Goal: Task Accomplishment & Management: Manage account settings

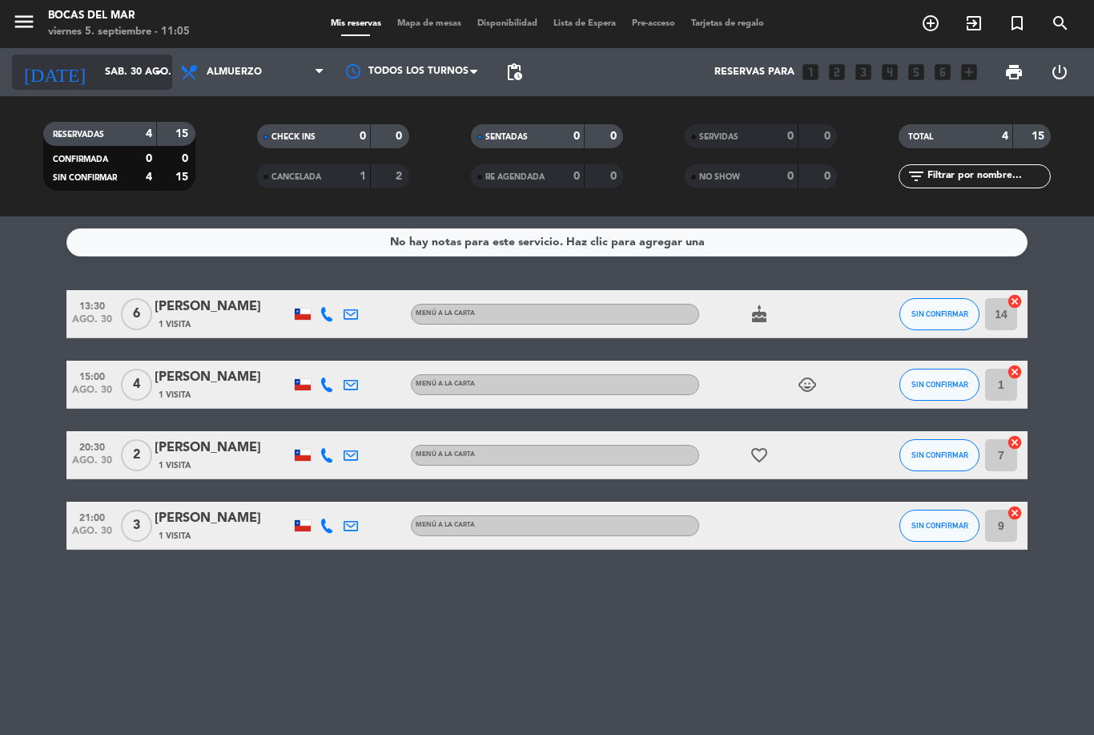
click at [143, 73] on input "sáb. 30 ago." at bounding box center [164, 71] width 135 height 27
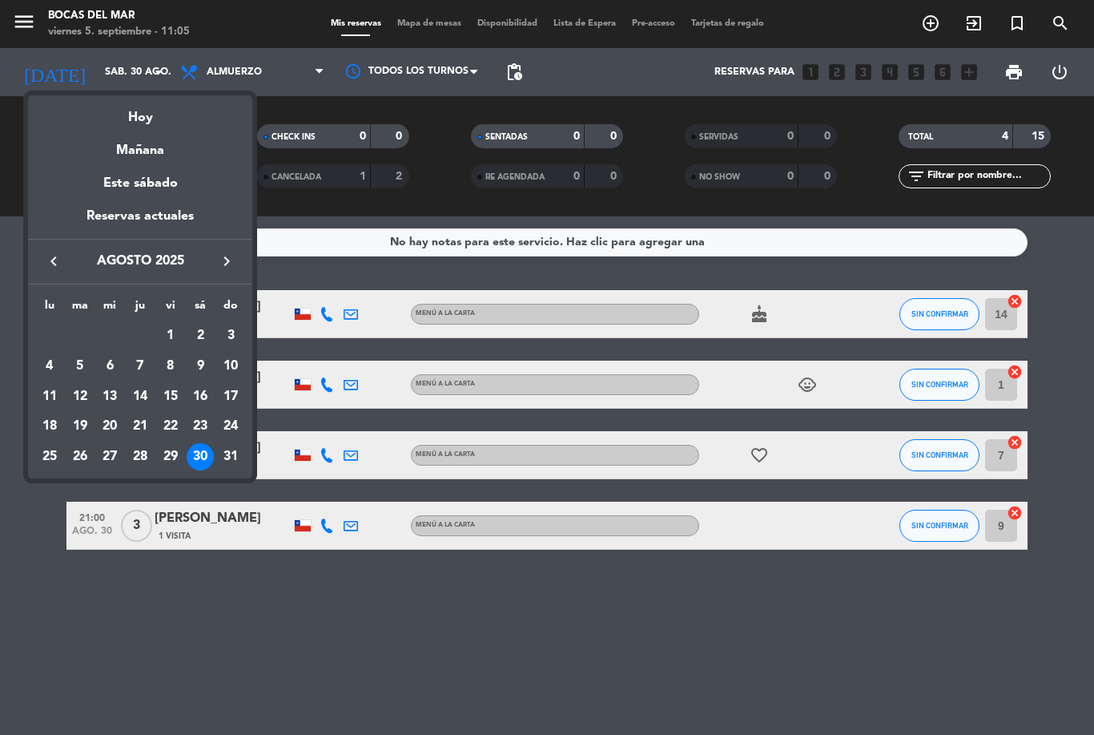
click at [233, 265] on icon "keyboard_arrow_right" at bounding box center [226, 261] width 19 height 19
click at [176, 367] on div "5" at bounding box center [170, 366] width 27 height 27
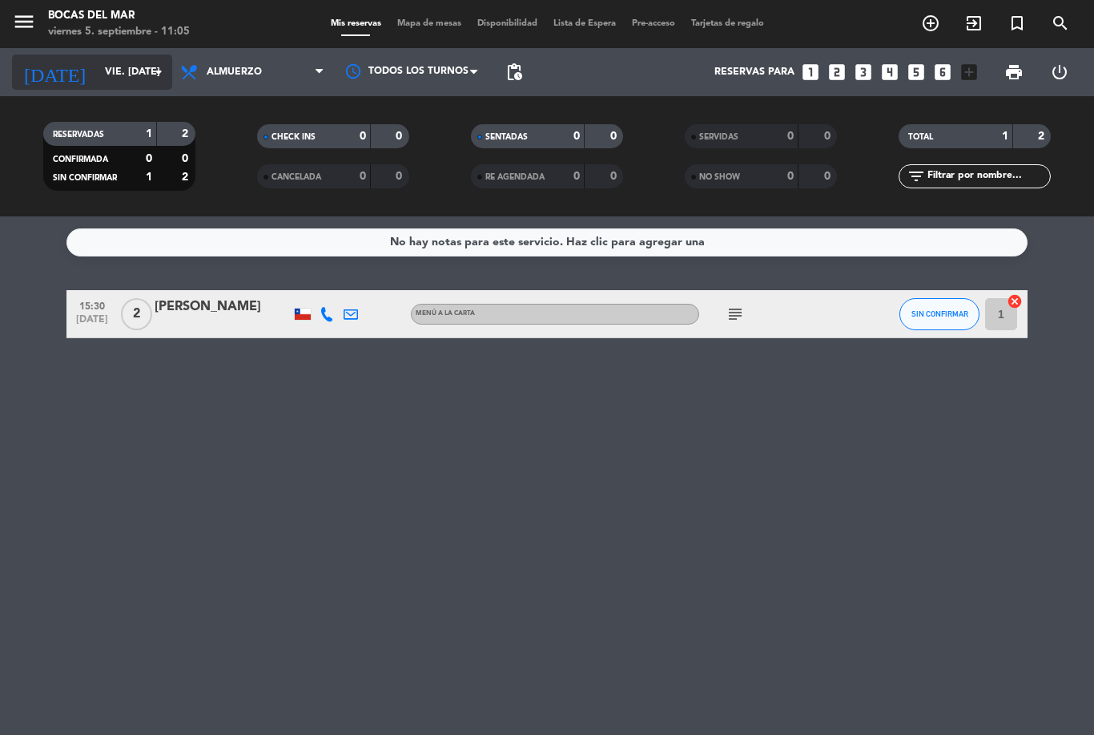
click at [155, 79] on icon "arrow_drop_down" at bounding box center [158, 71] width 19 height 19
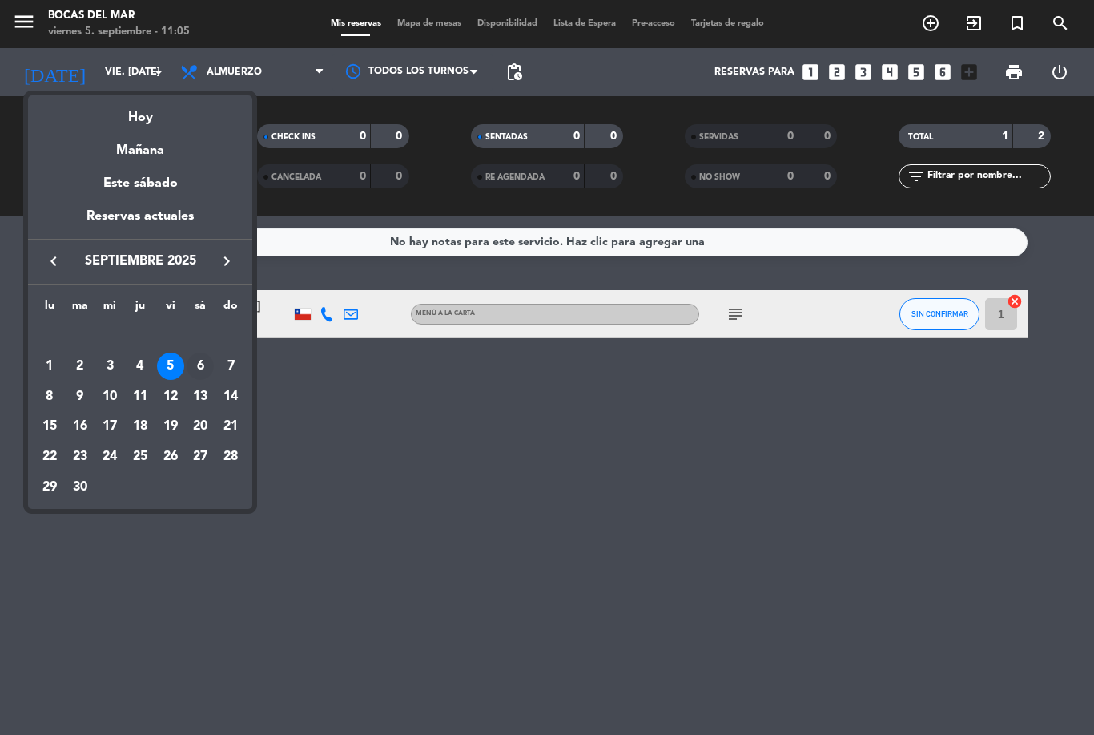
click at [195, 372] on div "6" at bounding box center [200, 366] width 27 height 27
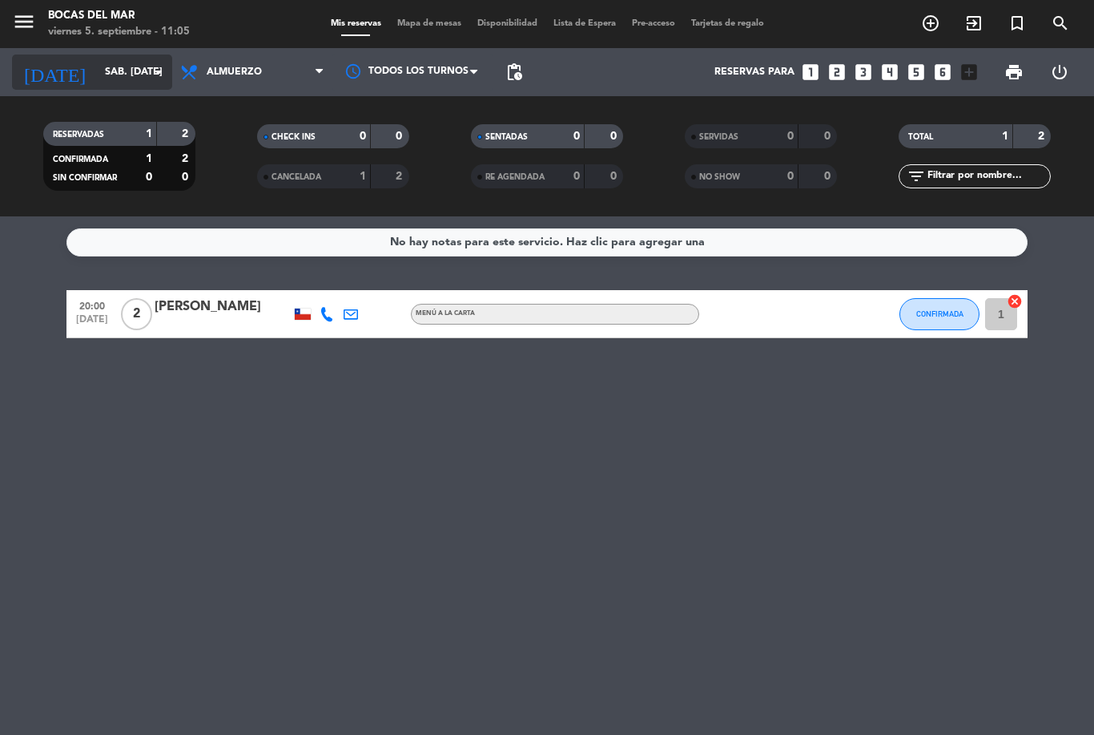
click at [143, 71] on input "sáb. [DATE]" at bounding box center [164, 71] width 135 height 27
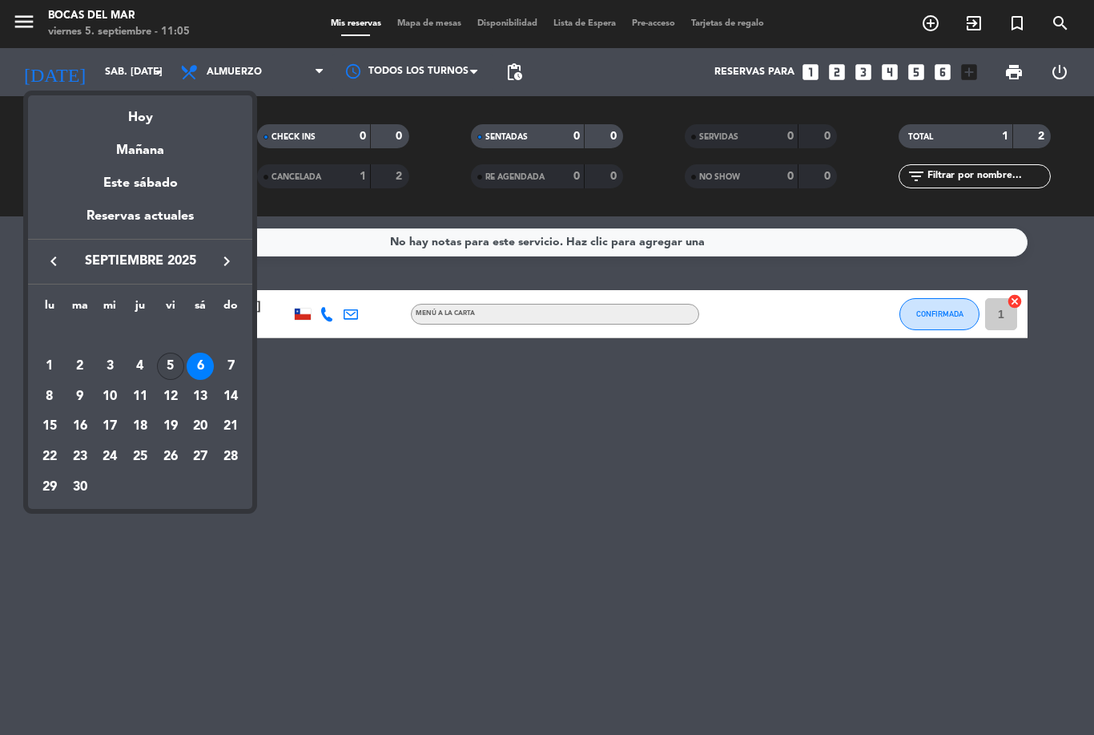
click at [168, 361] on div "5" at bounding box center [170, 366] width 27 height 27
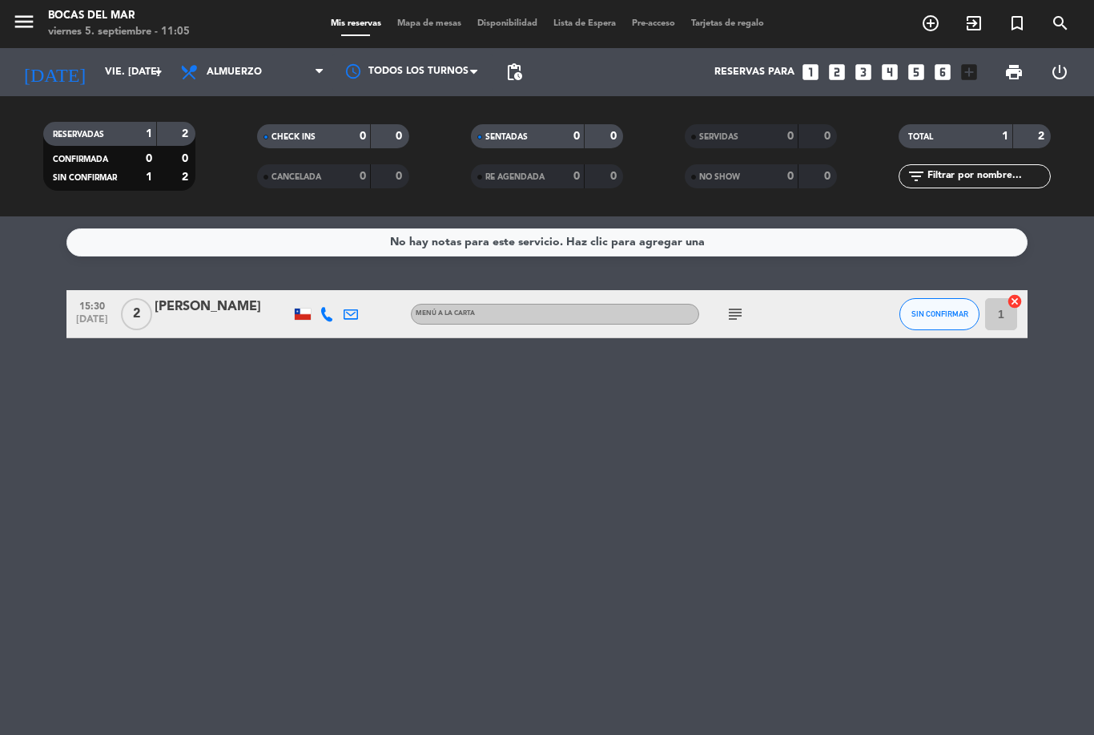
click at [932, 316] on span "SIN CONFIRMAR" at bounding box center [940, 313] width 57 height 9
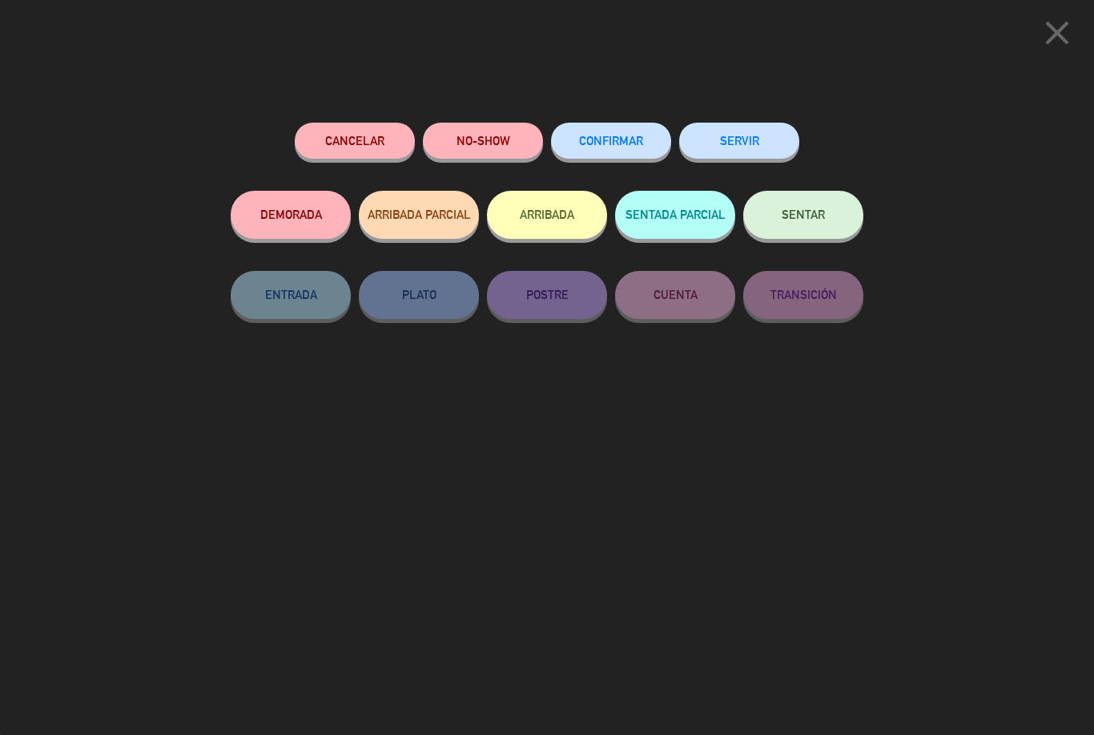
click at [615, 128] on button "CONFIRMAR" at bounding box center [611, 141] width 120 height 36
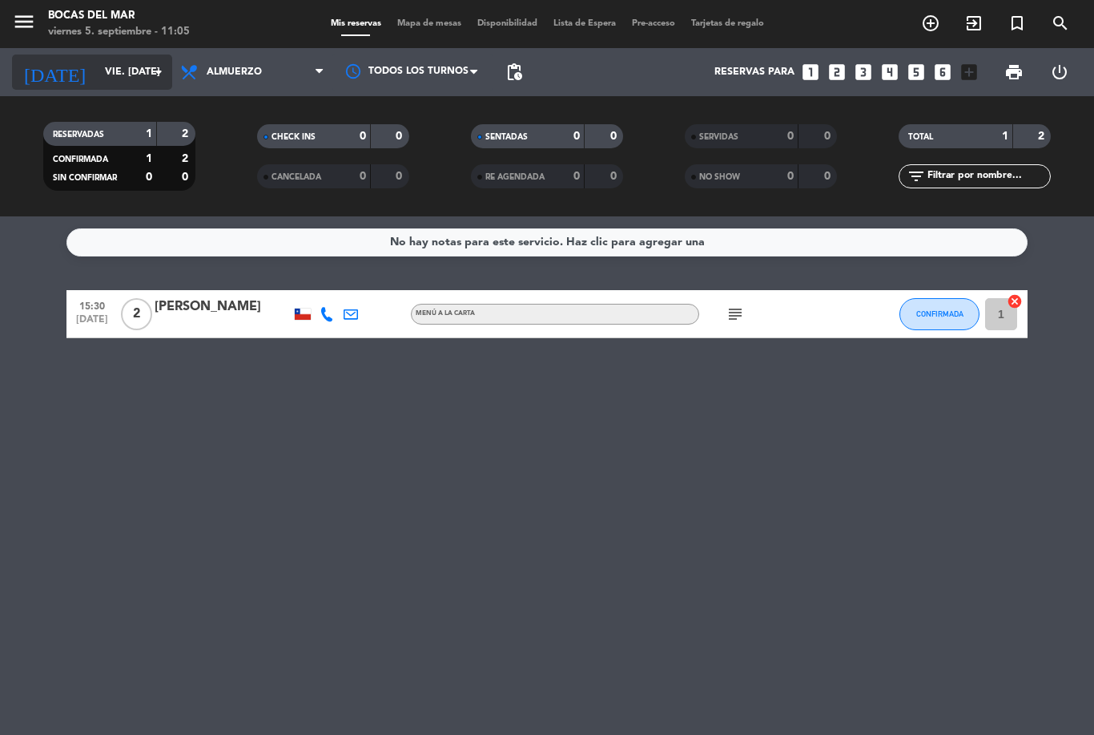
click at [134, 82] on input "vie. [DATE]" at bounding box center [164, 71] width 135 height 27
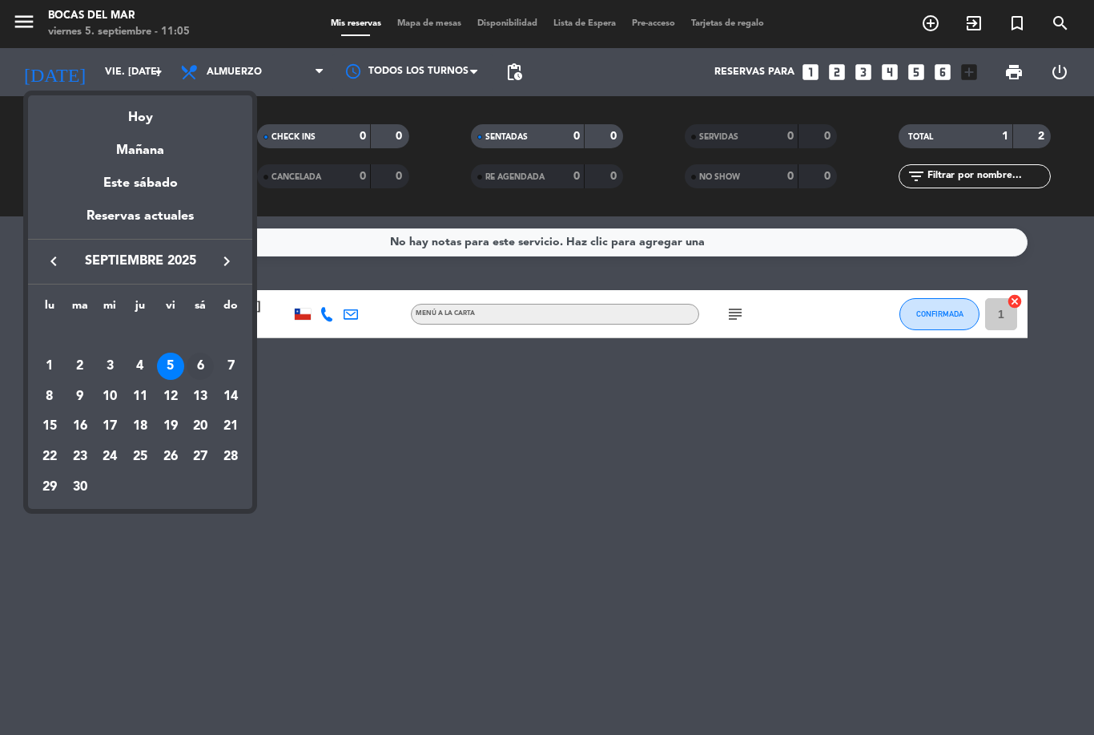
click at [198, 373] on div "6" at bounding box center [200, 366] width 27 height 27
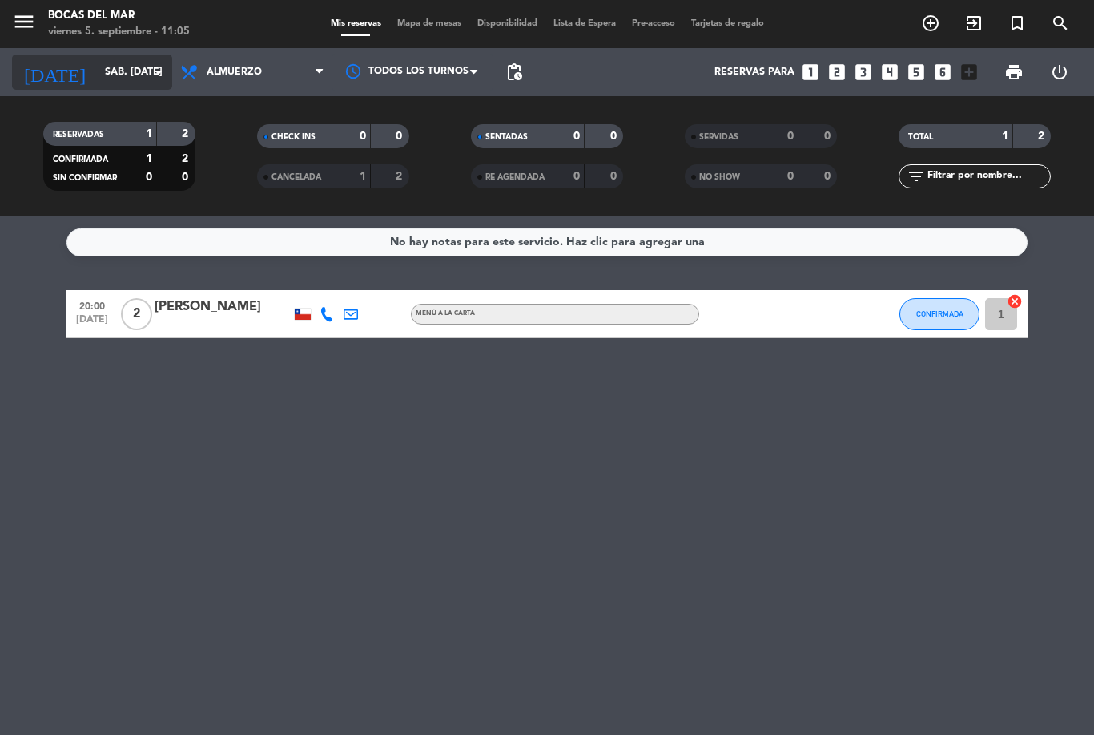
click at [97, 82] on input "sáb. [DATE]" at bounding box center [164, 71] width 135 height 27
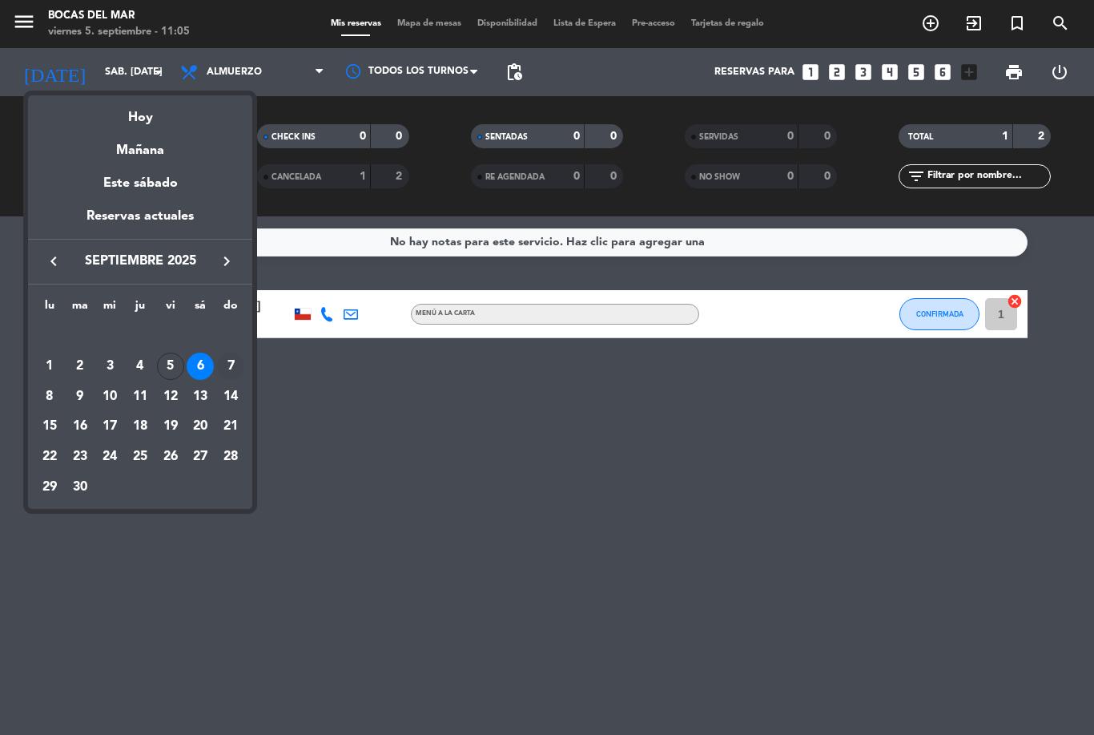
click at [229, 361] on div "7" at bounding box center [230, 366] width 27 height 27
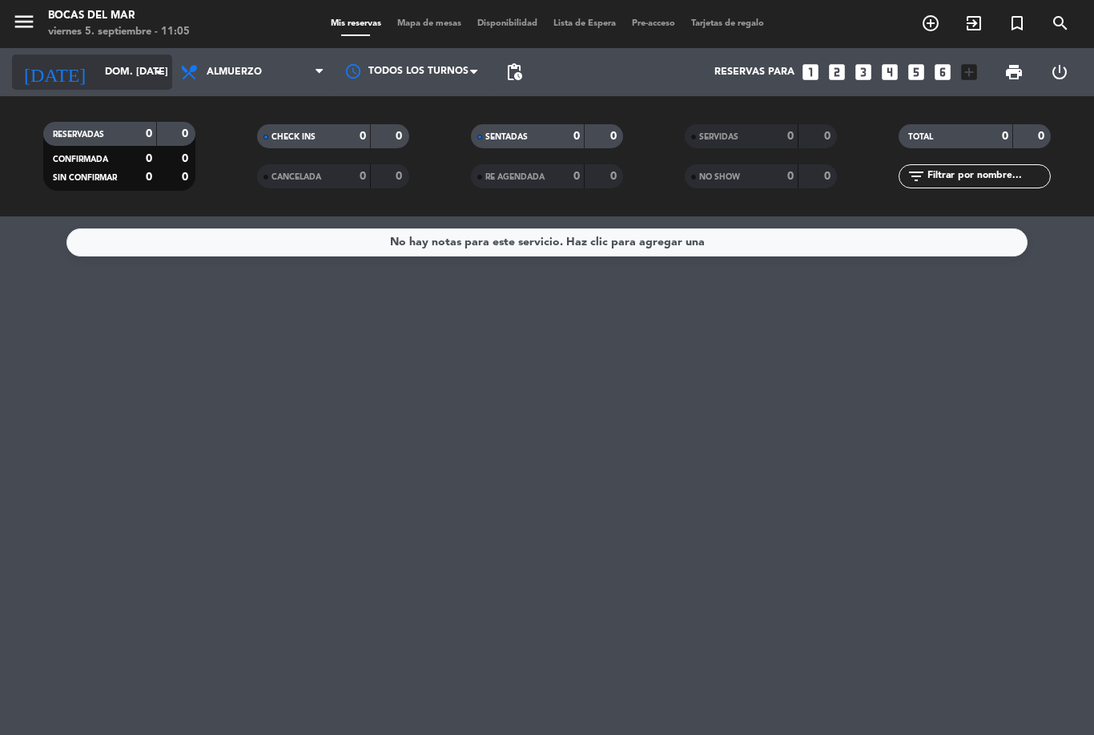
click at [106, 71] on input "dom. [DATE]" at bounding box center [164, 71] width 135 height 27
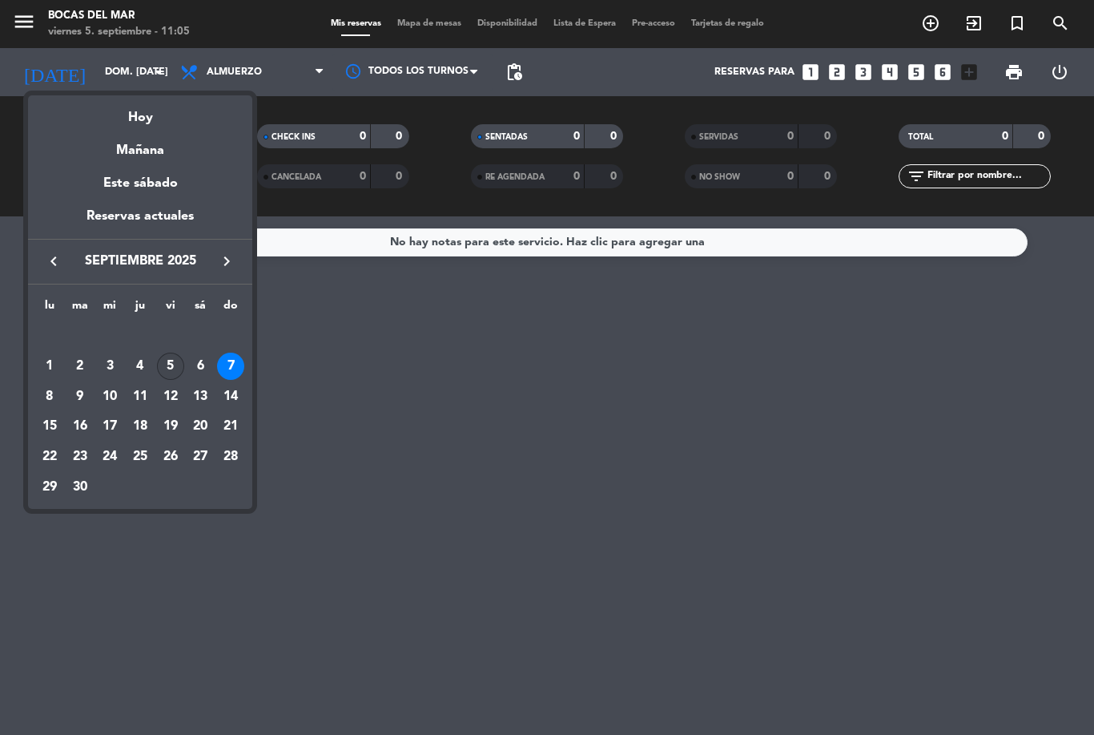
click at [178, 374] on div "5" at bounding box center [170, 366] width 27 height 27
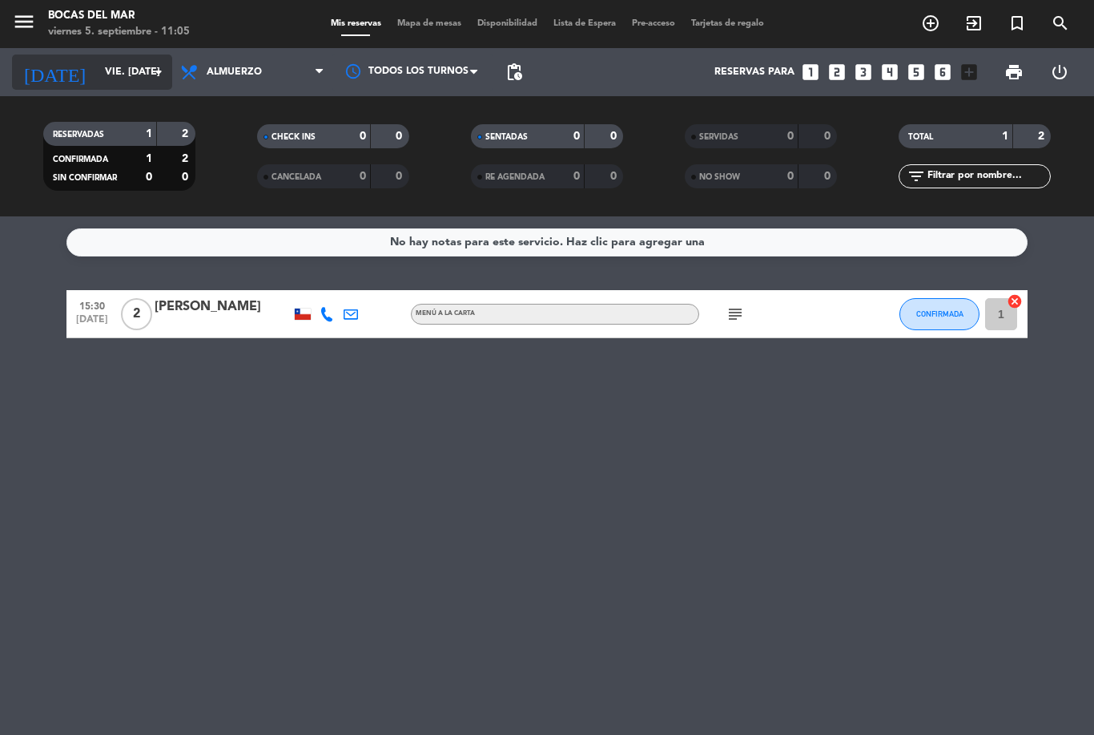
click at [119, 64] on input "vie. [DATE]" at bounding box center [164, 71] width 135 height 27
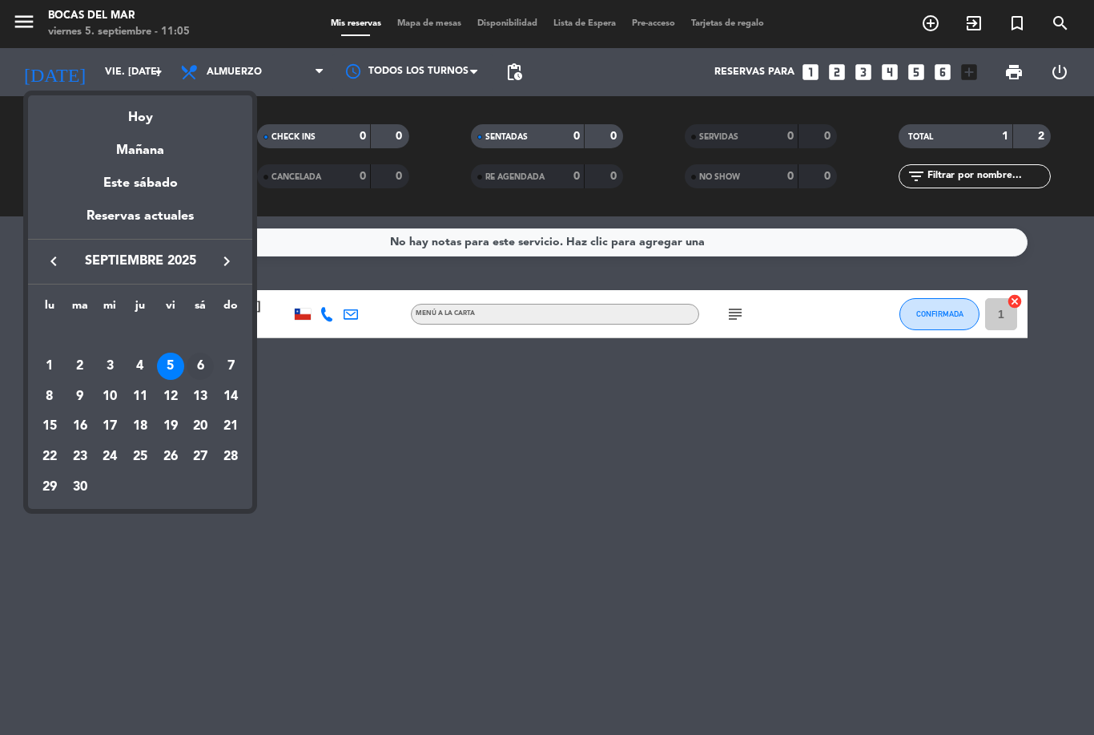
click at [204, 368] on div "6" at bounding box center [200, 366] width 27 height 27
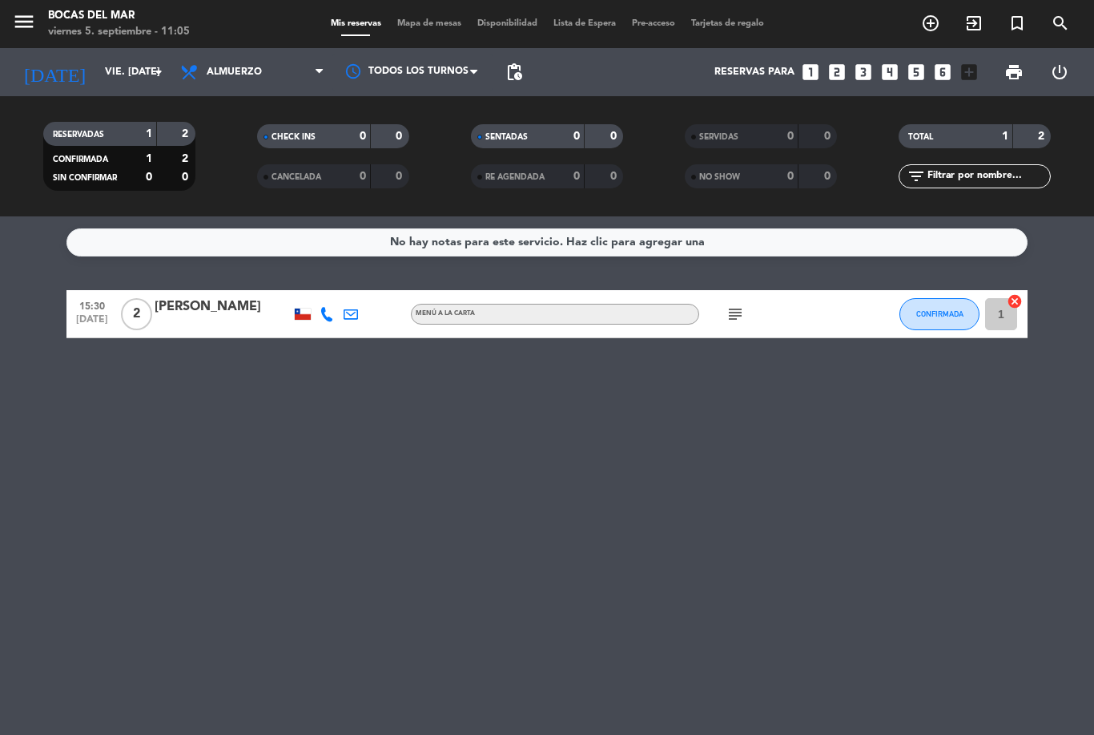
type input "sáb. [DATE]"
